Goal: Task Accomplishment & Management: Use online tool/utility

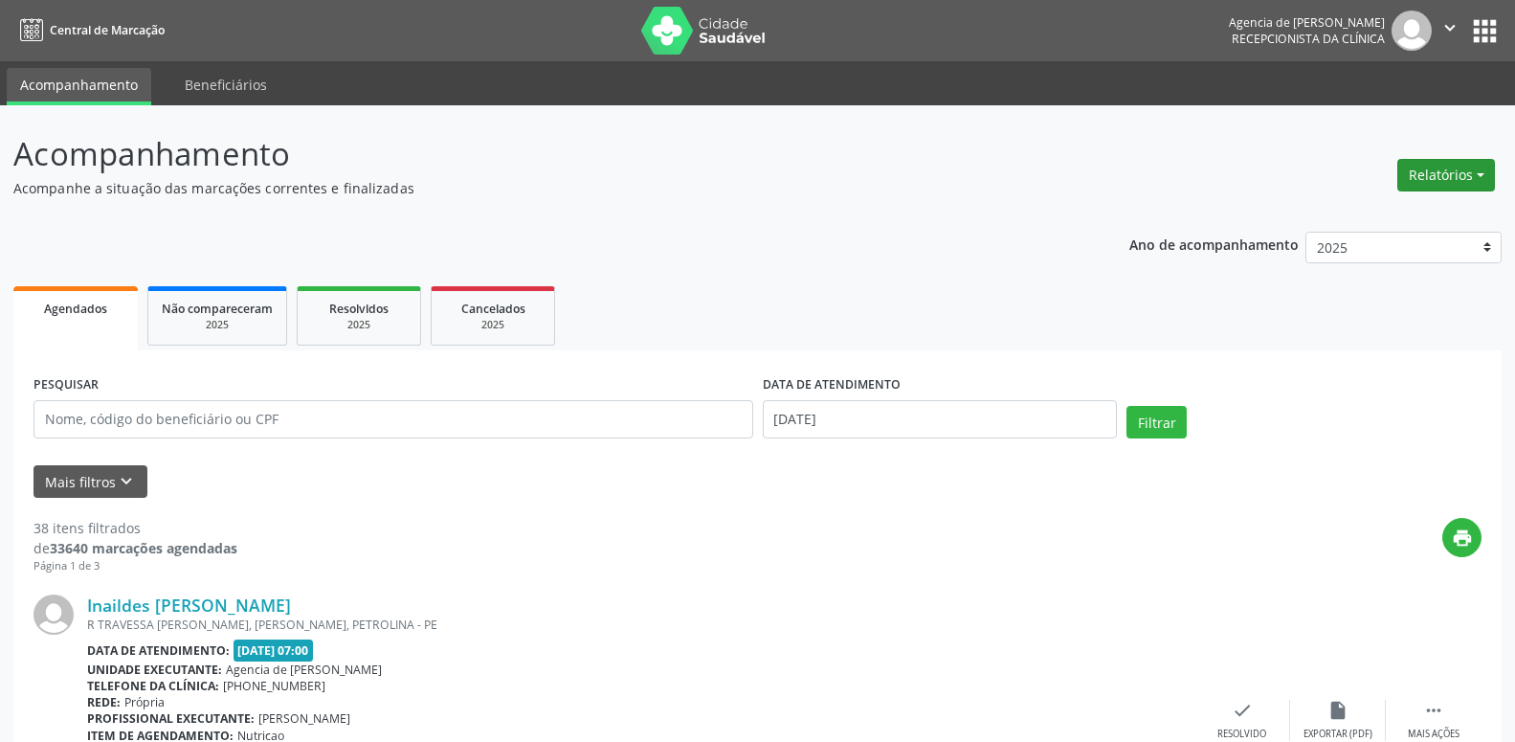
click at [1455, 187] on button "Relatórios" at bounding box center [1446, 175] width 98 height 33
click at [1333, 213] on link "Agendamentos" at bounding box center [1393, 216] width 206 height 27
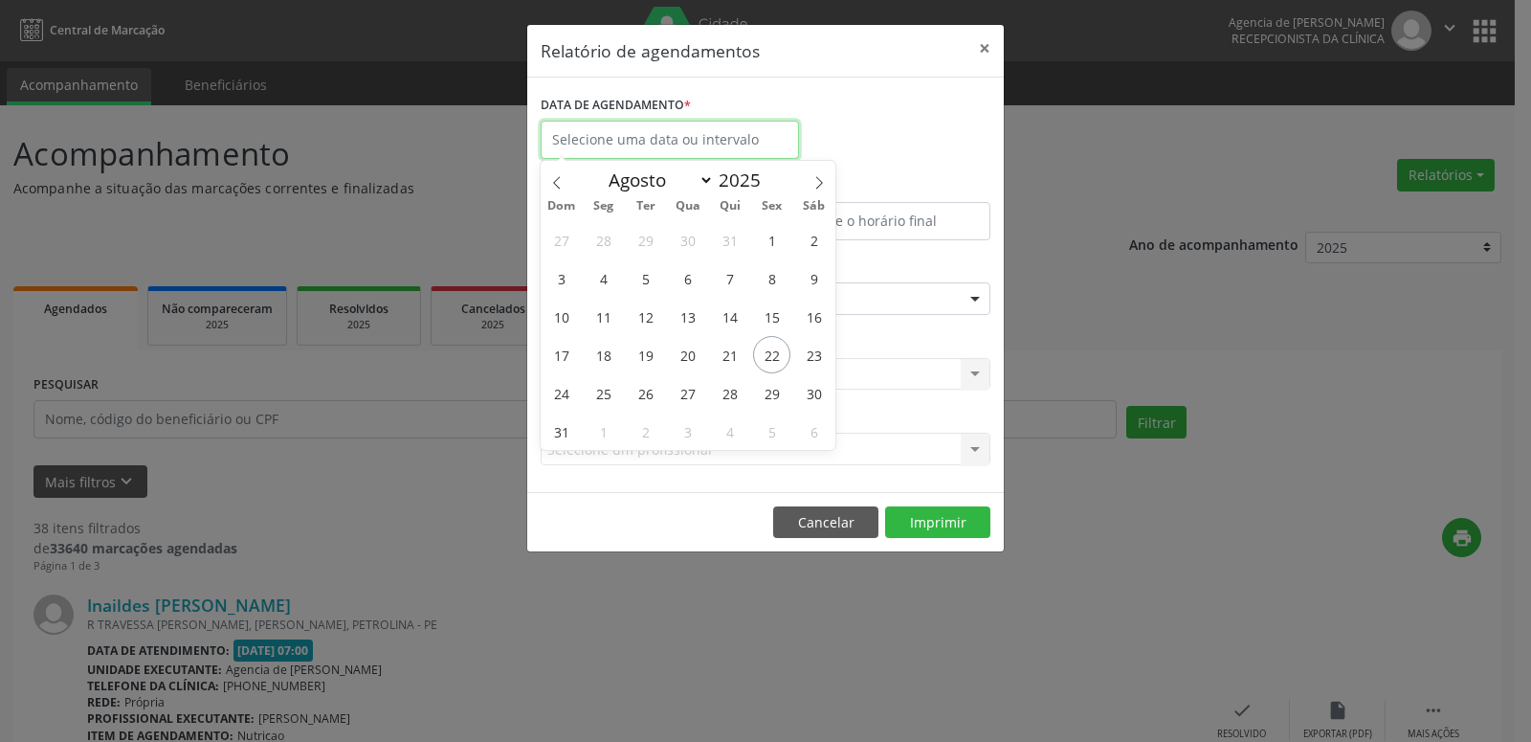
click at [592, 145] on input "text" at bounding box center [670, 140] width 258 height 38
click at [778, 366] on span "22" at bounding box center [771, 354] width 37 height 37
type input "[DATE]"
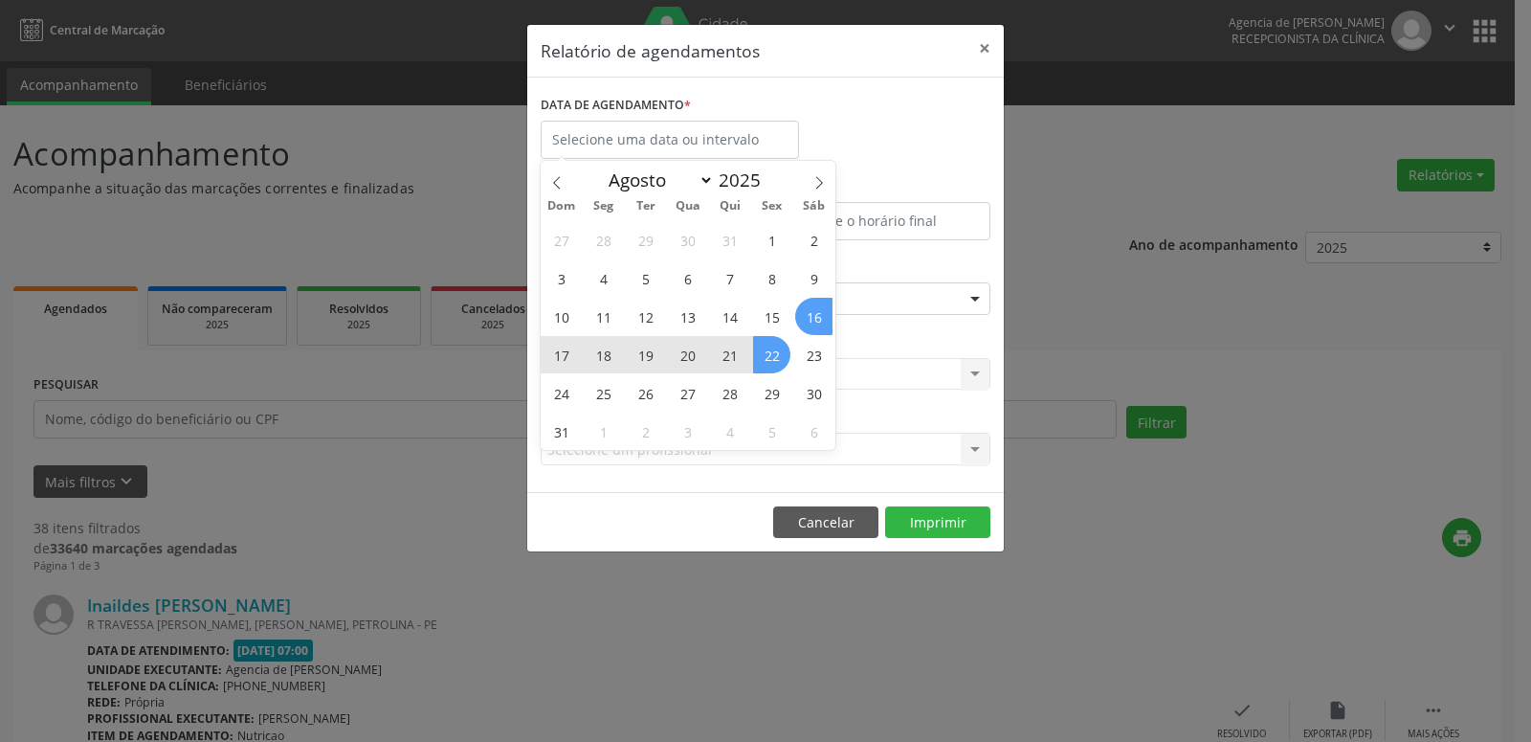
click at [1113, 600] on div "Relatório de agendamentos × DATA DE AGENDAMENTO * De ATÉ ESPECIALIDADE Selecion…" at bounding box center [765, 371] width 1531 height 742
select select "7"
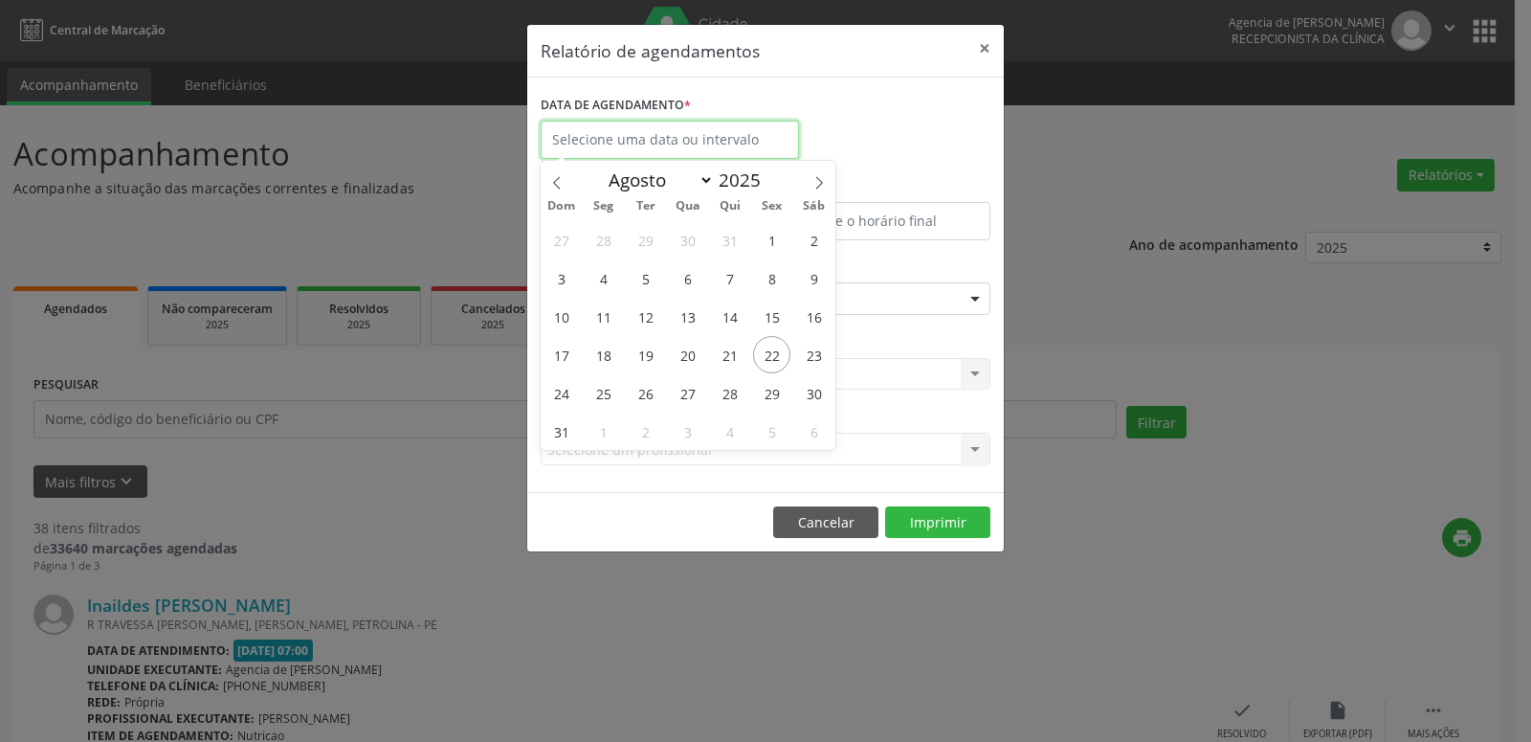
click at [711, 150] on input "text" at bounding box center [670, 140] width 258 height 38
click at [775, 365] on span "22" at bounding box center [771, 354] width 37 height 37
type input "[DATE]"
click at [775, 365] on span "22" at bounding box center [771, 354] width 37 height 37
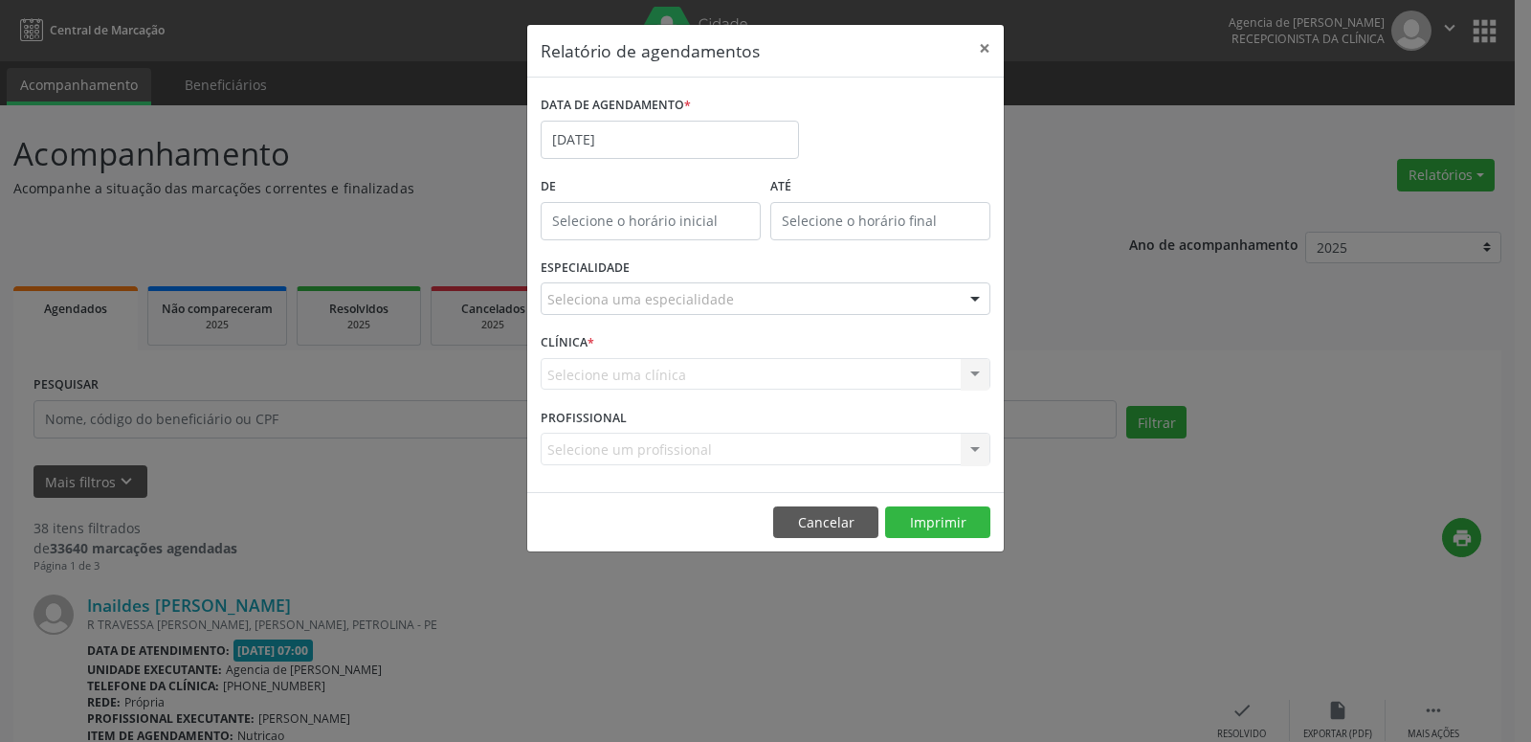
click at [756, 300] on div "Seleciona uma especialidade" at bounding box center [766, 298] width 450 height 33
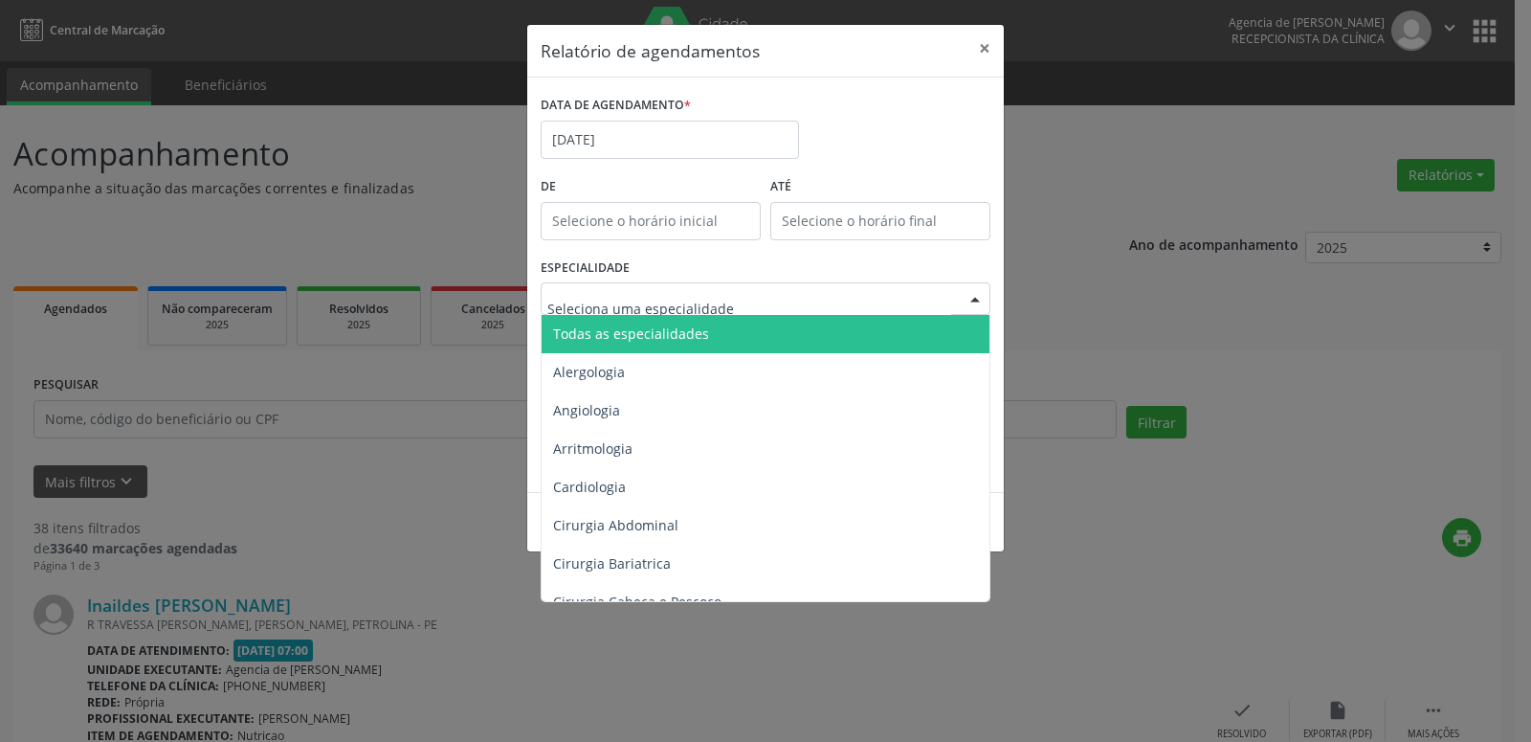
click at [753, 348] on span "Todas as especialidades" at bounding box center [767, 334] width 451 height 38
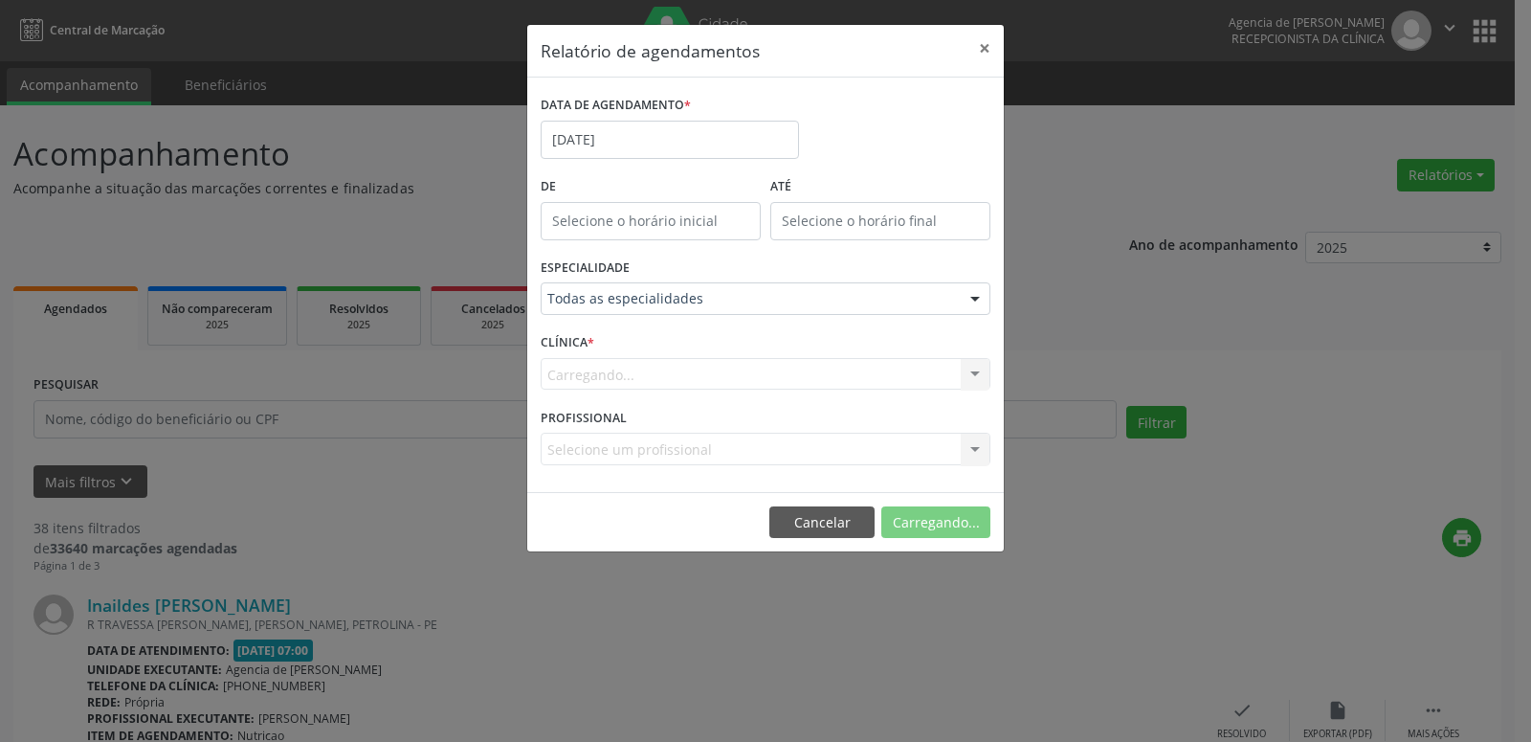
click at [753, 384] on div "Carregando... Nenhum resultado encontrado para: " " Não há nenhuma opção para s…" at bounding box center [766, 374] width 450 height 33
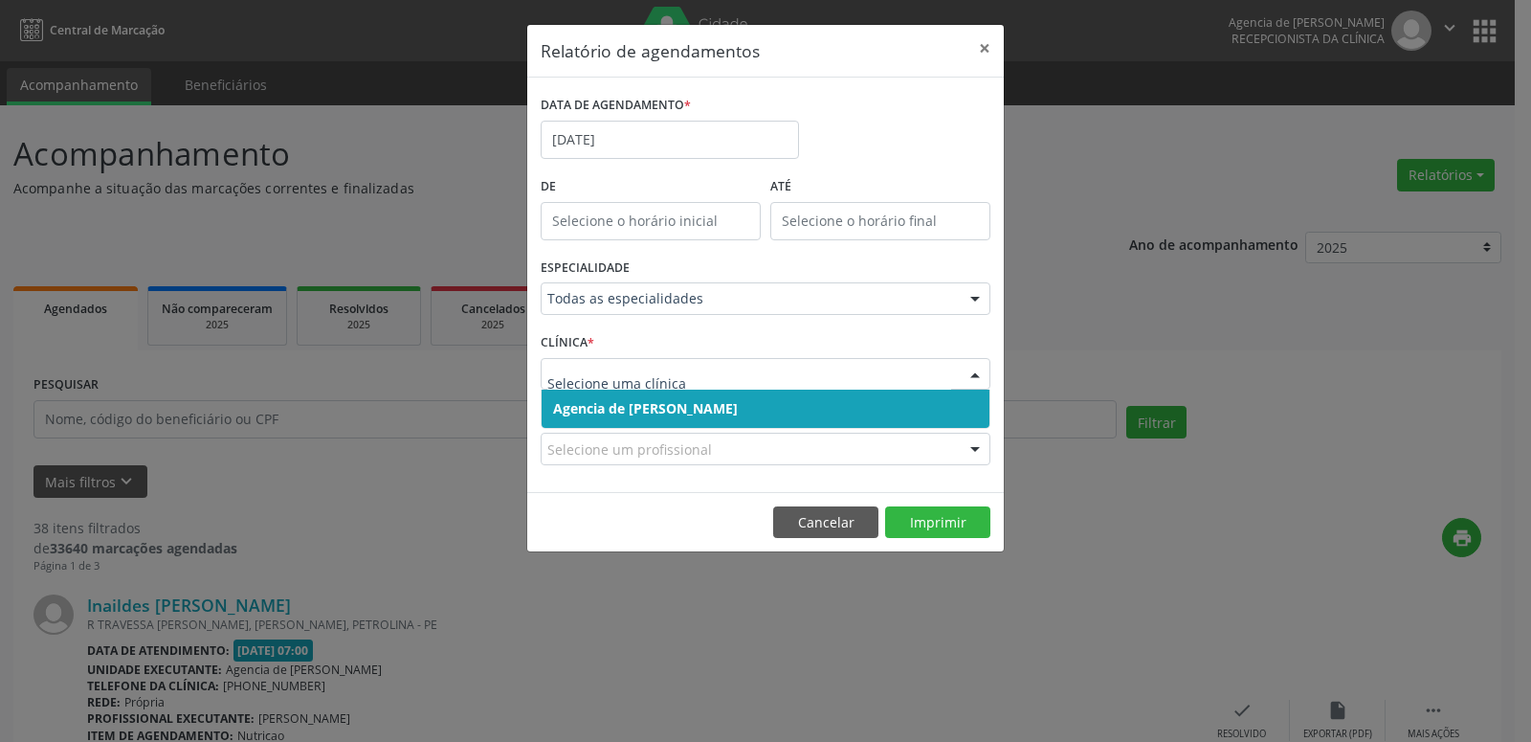
click at [753, 384] on div at bounding box center [766, 374] width 450 height 33
click at [753, 414] on span "Agencia de [PERSON_NAME]" at bounding box center [766, 409] width 448 height 38
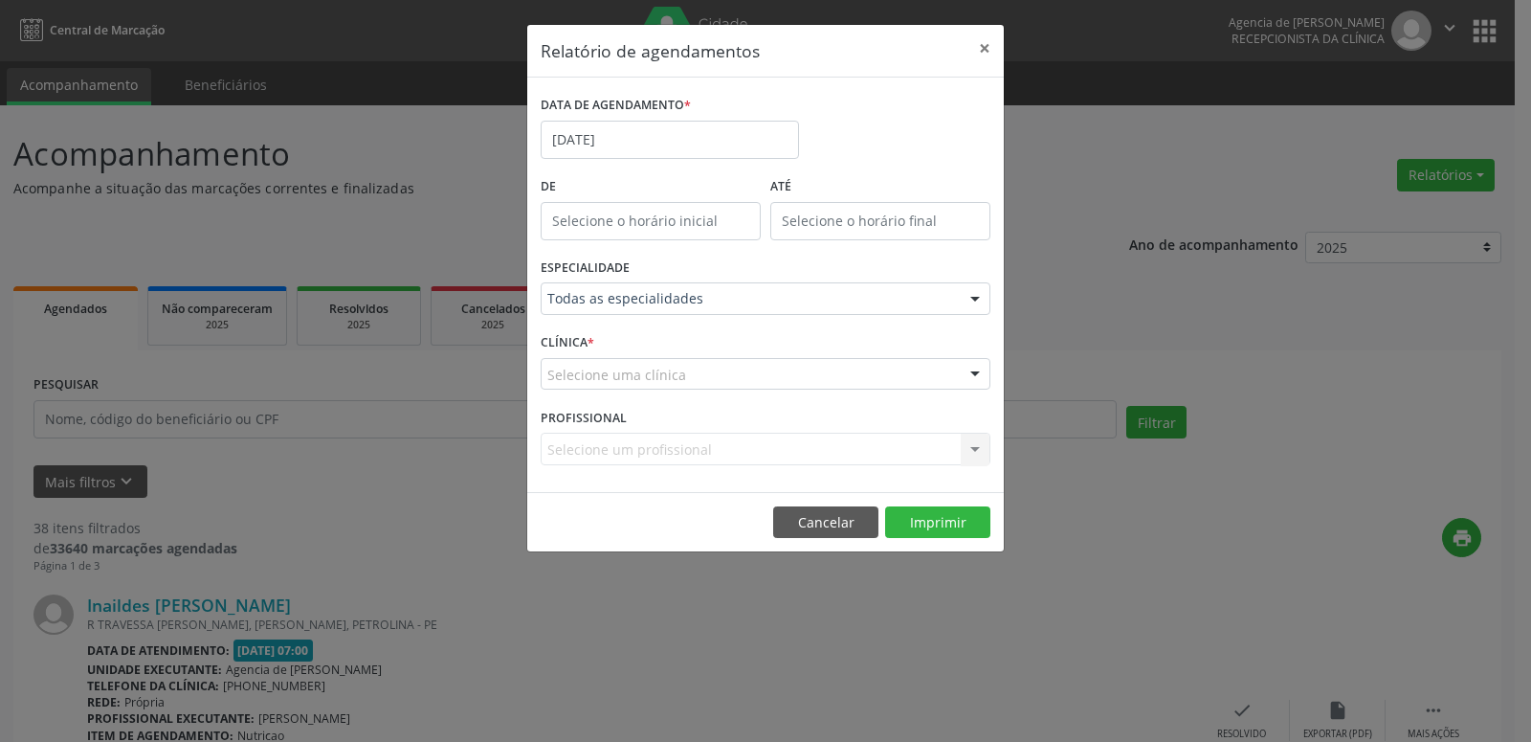
click at [753, 391] on div "CLÍNICA * Selecione uma clínica Agencia de [PERSON_NAME] resultado encontrado p…" at bounding box center [765, 365] width 459 height 75
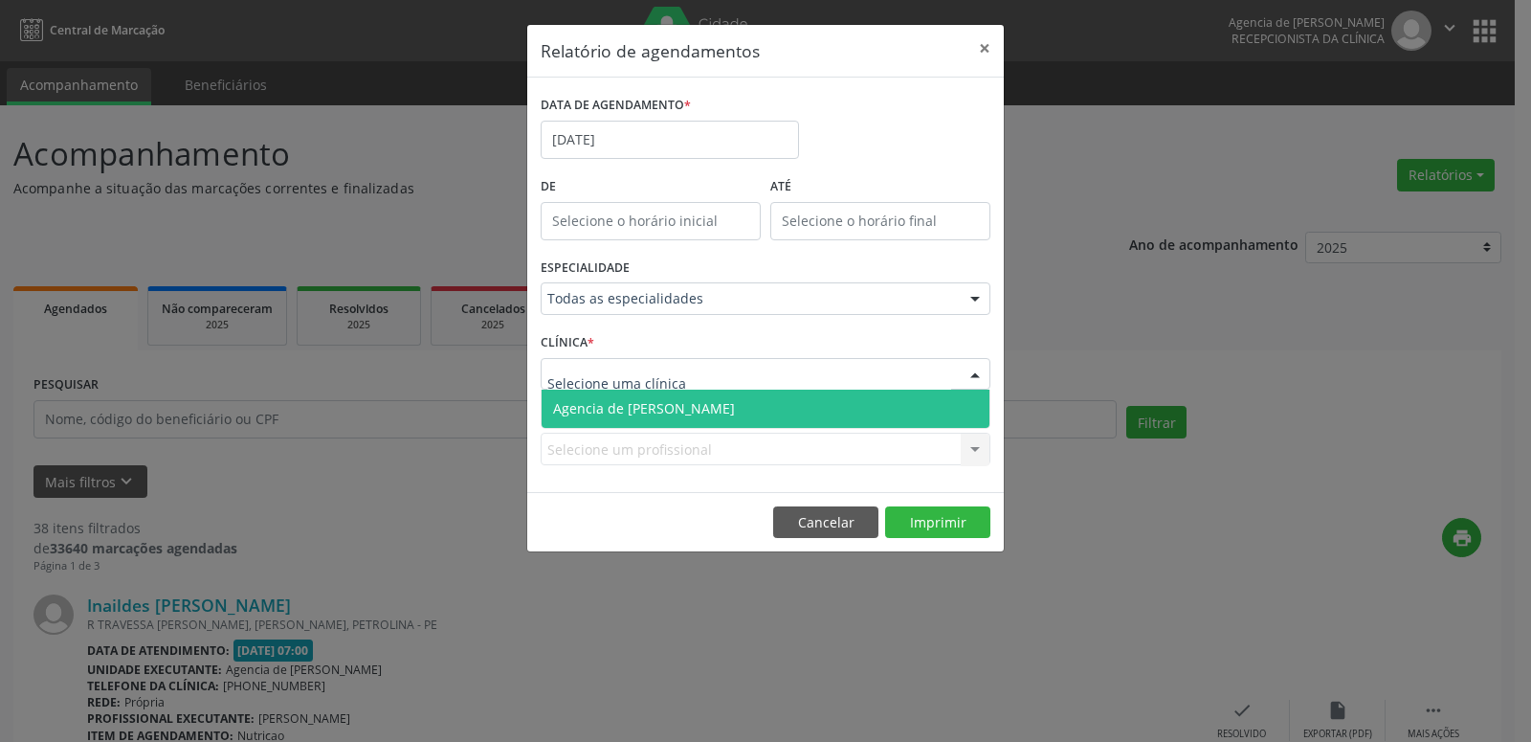
click at [753, 381] on div at bounding box center [766, 374] width 450 height 33
click at [751, 399] on span "Agencia de [PERSON_NAME]" at bounding box center [766, 409] width 448 height 38
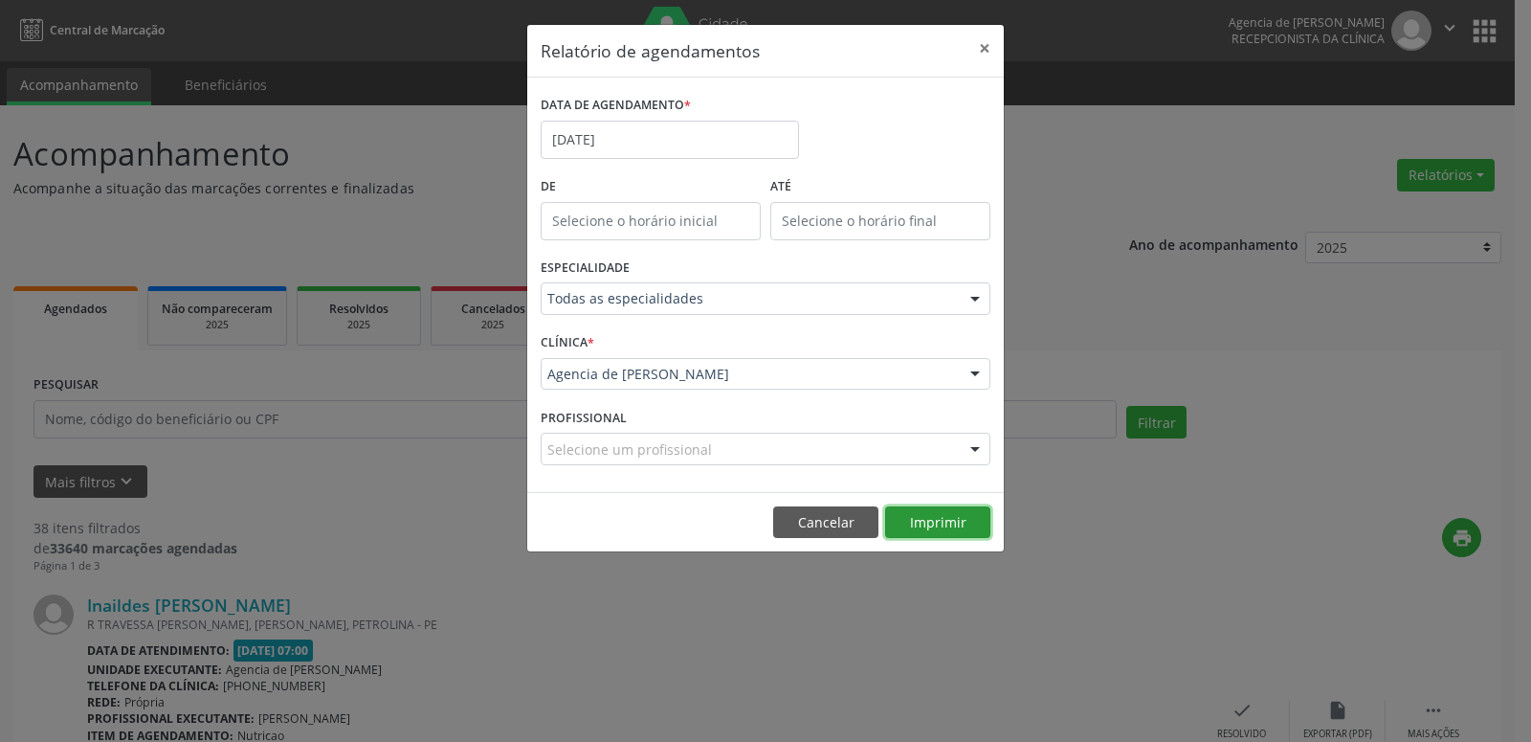
click at [950, 510] on button "Imprimir" at bounding box center [937, 522] width 105 height 33
